Goal: Task Accomplishment & Management: Use online tool/utility

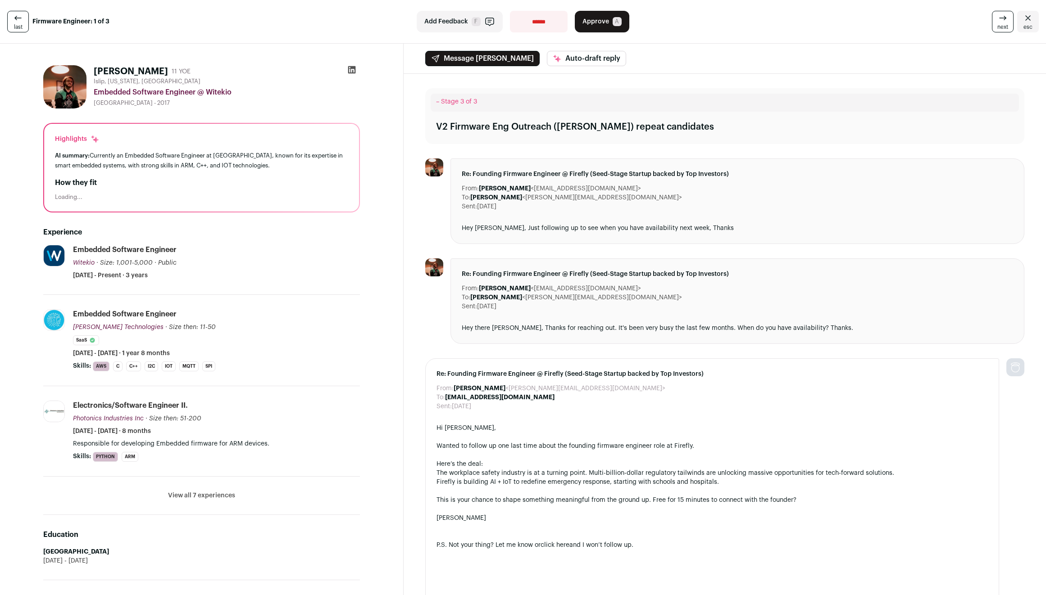
click at [202, 497] on button "View all 7 experiences" at bounding box center [201, 495] width 67 height 9
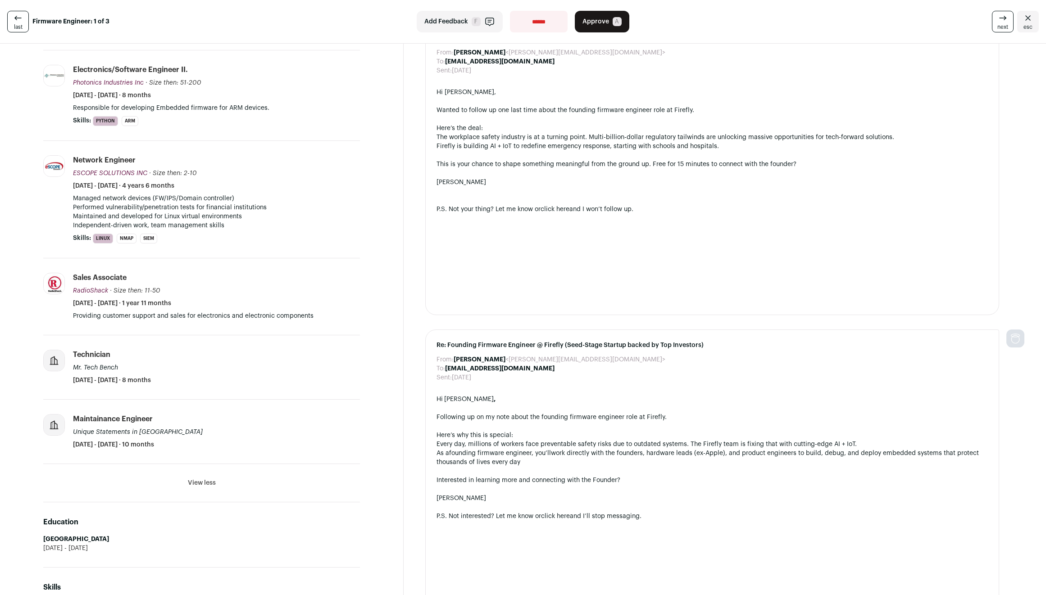
scroll to position [225, 0]
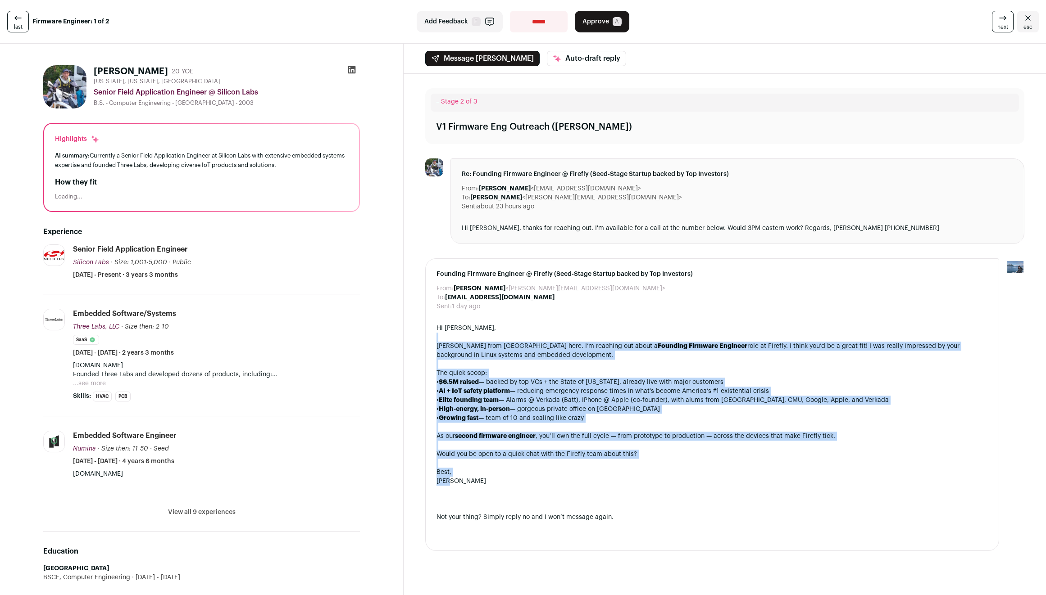
drag, startPoint x: 725, startPoint y: 355, endPoint x: 718, endPoint y: 482, distance: 127.2
click at [718, 482] on div "Hi Mark, Adam from Wellfound here. I’m reaching out about a Founding Firmware E…" at bounding box center [711, 432] width 551 height 216
click at [718, 482] on div "[PERSON_NAME]" at bounding box center [711, 481] width 551 height 9
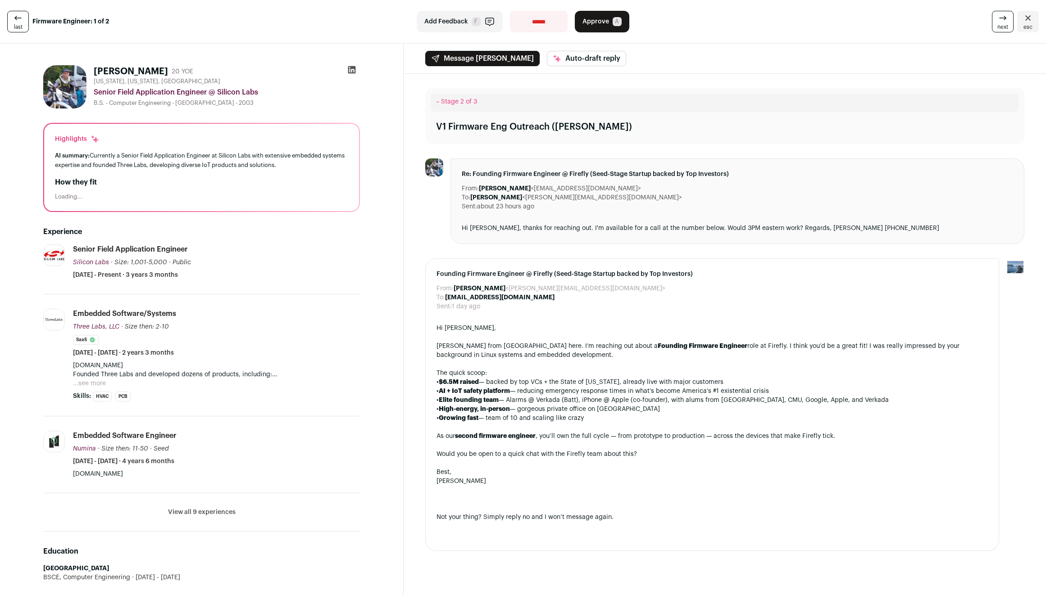
drag, startPoint x: 705, startPoint y: 482, endPoint x: 717, endPoint y: 353, distance: 129.4
click at [717, 353] on div "Hi Mark, Adam from Wellfound here. I’m reaching out about a Founding Firmware E…" at bounding box center [711, 432] width 551 height 216
click at [717, 353] on div "Adam from Wellfound here. I’m reaching out about a Founding Firmware Engineer r…" at bounding box center [711, 351] width 551 height 18
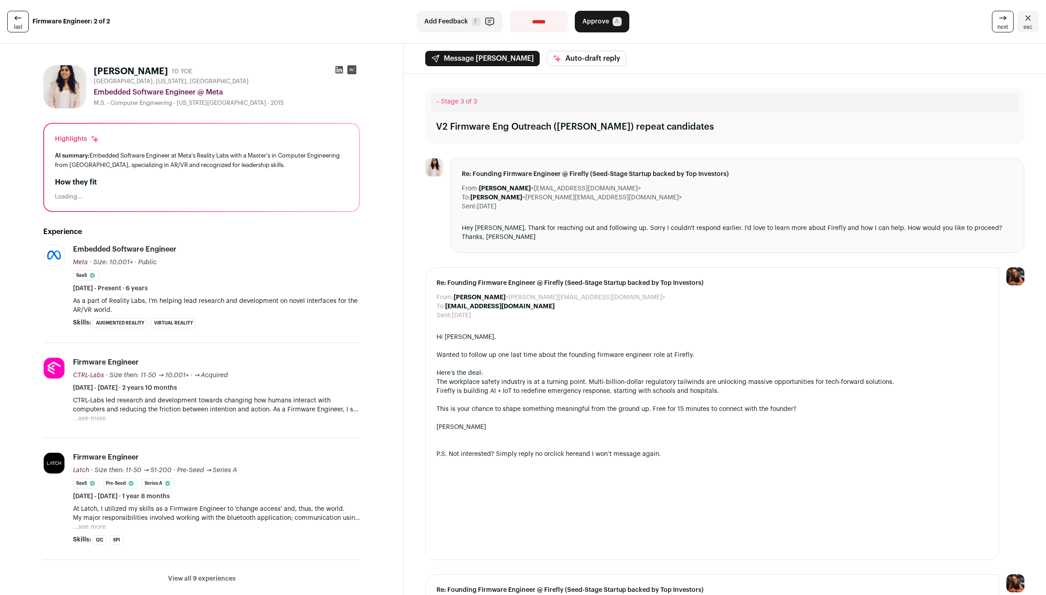
click at [92, 417] on button "...see more" at bounding box center [89, 418] width 33 height 9
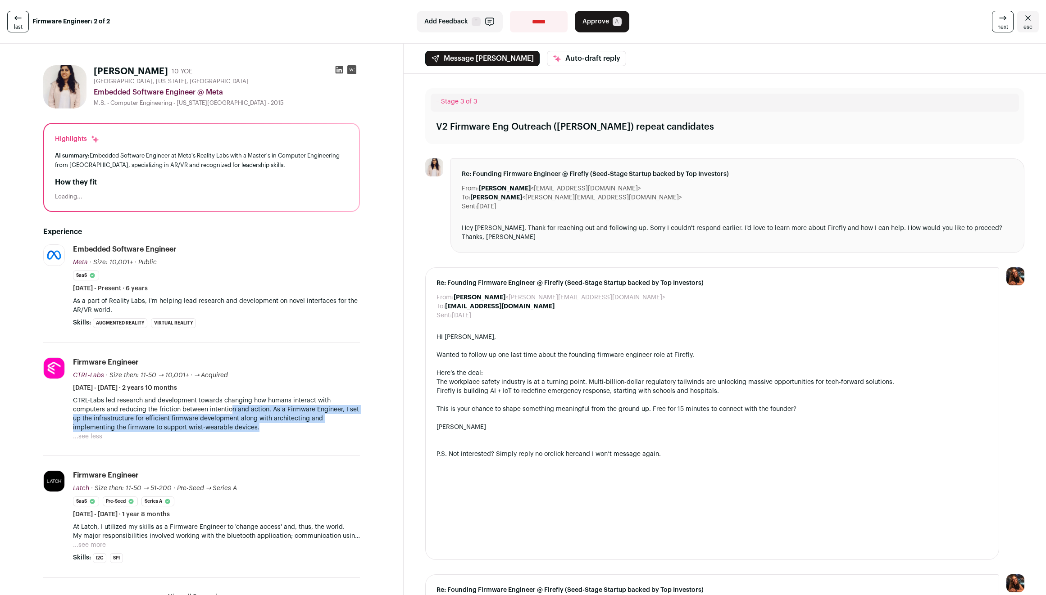
drag, startPoint x: 233, startPoint y: 409, endPoint x: 311, endPoint y: 430, distance: 80.3
click at [309, 431] on p "CTRL-Labs led research and development towards changing how humans interact wit…" at bounding box center [216, 414] width 287 height 36
click at [311, 430] on p "CTRL-Labs led research and development towards changing how humans interact wit…" at bounding box center [216, 414] width 287 height 36
